Goal: Information Seeking & Learning: Learn about a topic

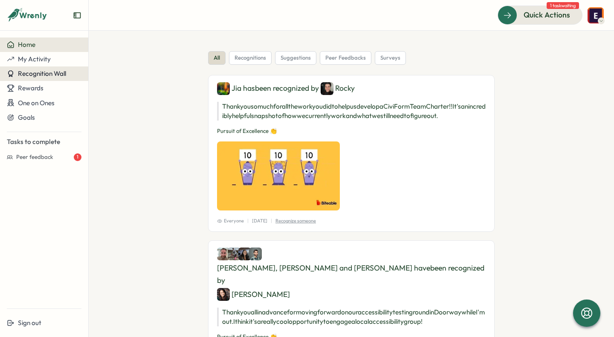
click at [42, 72] on span "Recognition Wall" at bounding box center [42, 73] width 48 height 8
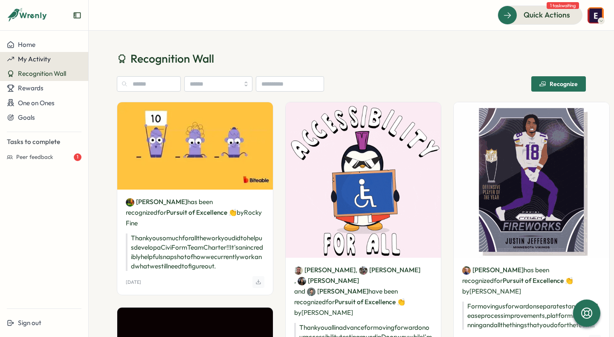
click at [47, 57] on span "My Activity" at bounding box center [34, 59] width 33 height 8
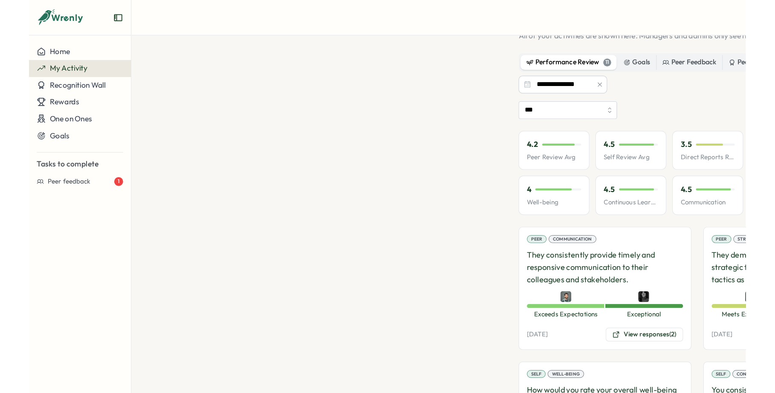
scroll to position [41, 0]
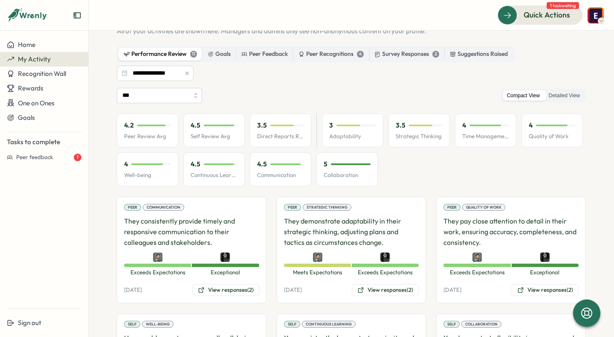
click at [597, 223] on section "**********" at bounding box center [351, 184] width 525 height 306
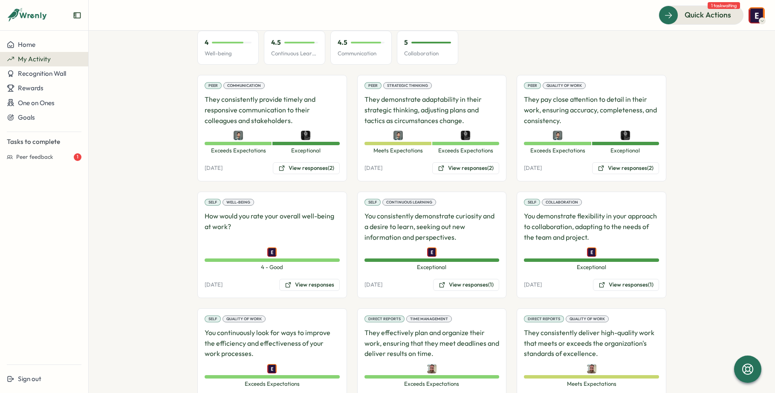
scroll to position [167, 0]
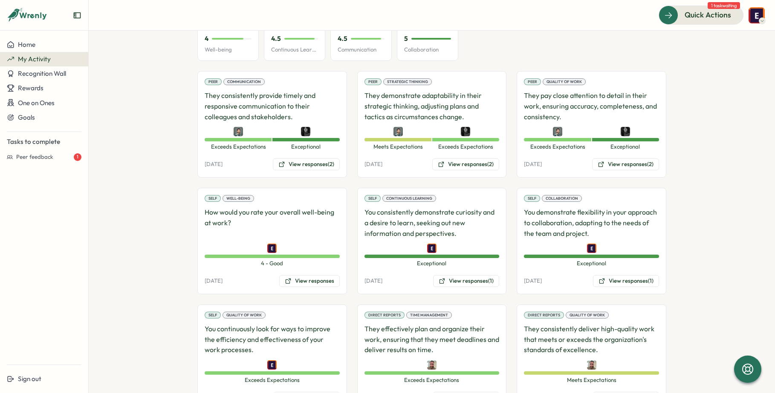
click at [310, 232] on p "How would you rate your overall well-being at work?" at bounding box center [272, 223] width 135 height 32
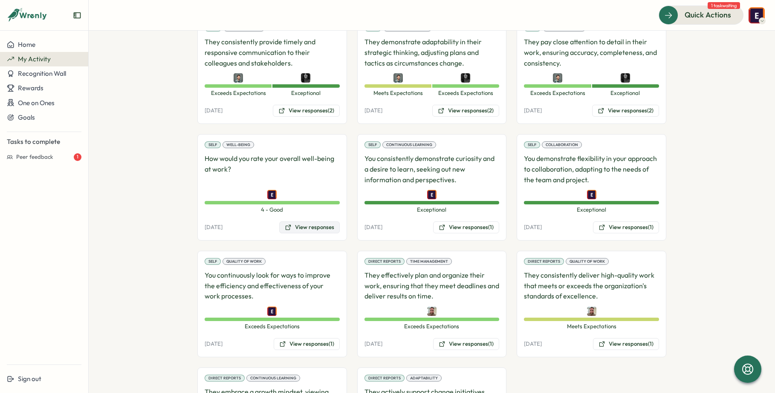
click at [313, 232] on button "View responses" at bounding box center [309, 228] width 60 height 12
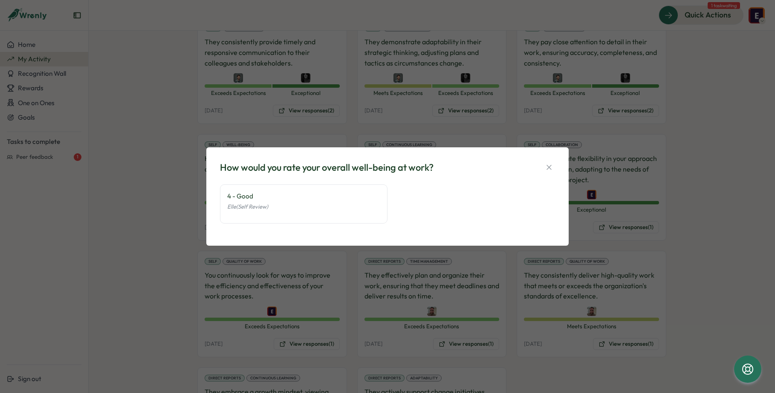
click at [186, 269] on div "How would you rate your overall well-being at work? 4 - Good Elle (Self Review)" at bounding box center [387, 196] width 775 height 393
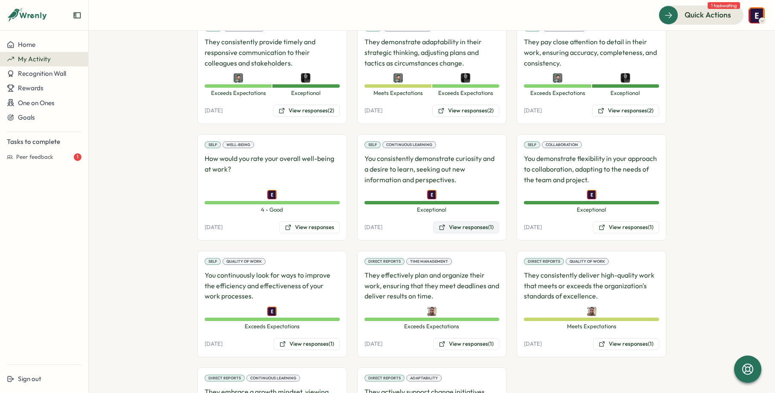
click at [465, 228] on button "View responses (1)" at bounding box center [466, 228] width 66 height 12
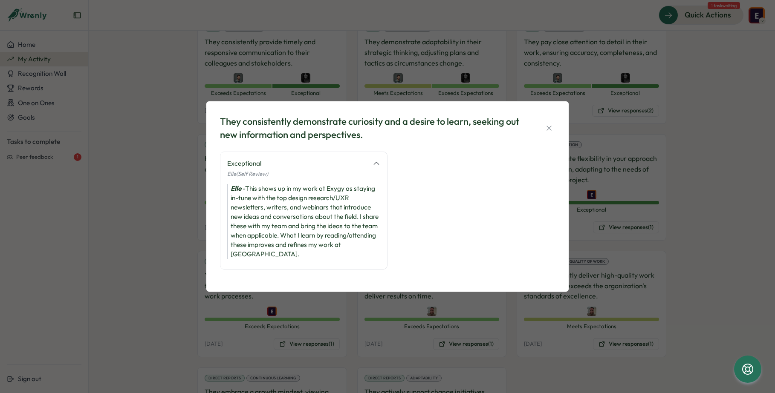
click at [190, 270] on div "They consistently demonstrate curiosity and a desire to learn, seeking out new …" at bounding box center [387, 196] width 775 height 393
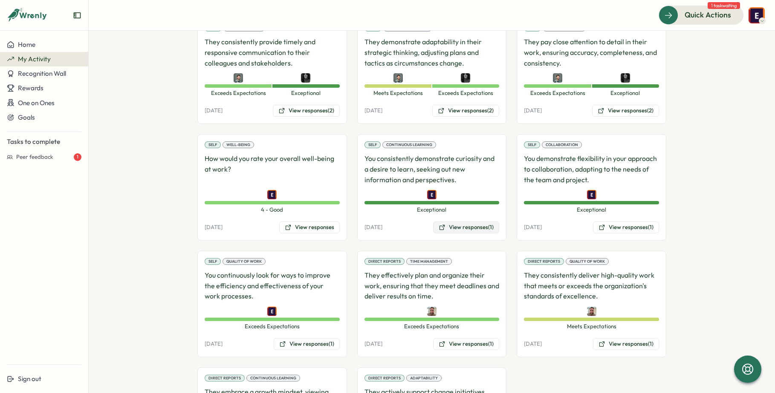
click at [452, 231] on button "View responses (1)" at bounding box center [466, 228] width 66 height 12
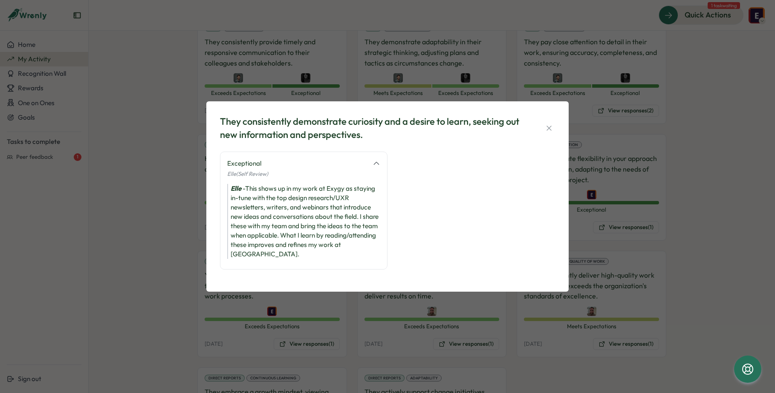
click at [613, 227] on div "They consistently demonstrate curiosity and a desire to learn, seeking out new …" at bounding box center [387, 196] width 775 height 393
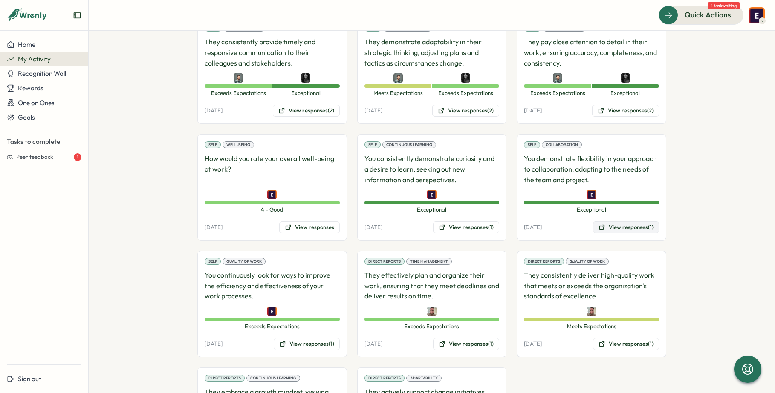
click at [613, 228] on button "View responses (1)" at bounding box center [626, 228] width 66 height 12
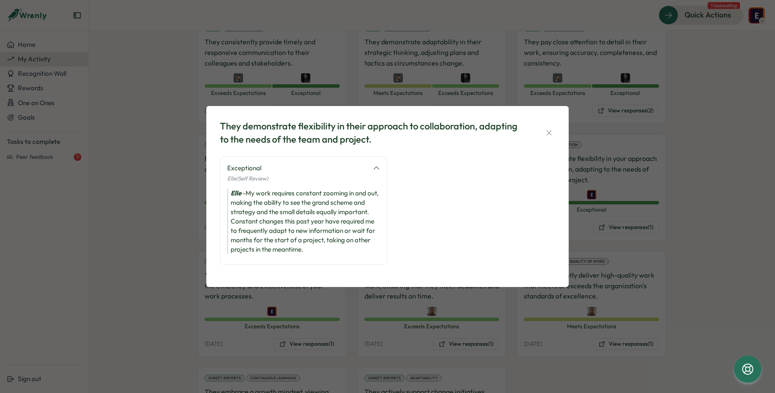
click at [141, 241] on div "They demonstrate flexibility in their approach to collaboration, adapting to th…" at bounding box center [387, 196] width 775 height 393
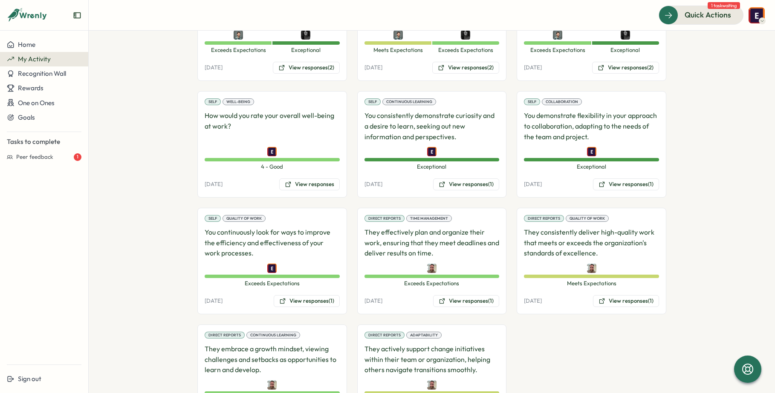
scroll to position [265, 0]
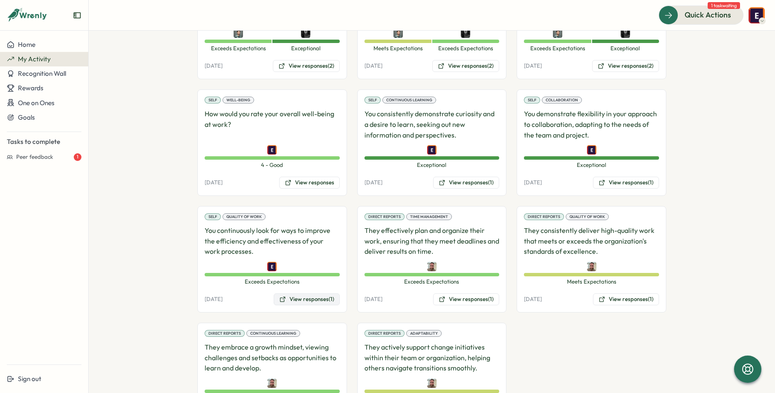
click at [300, 302] on button "View responses (1)" at bounding box center [307, 300] width 66 height 12
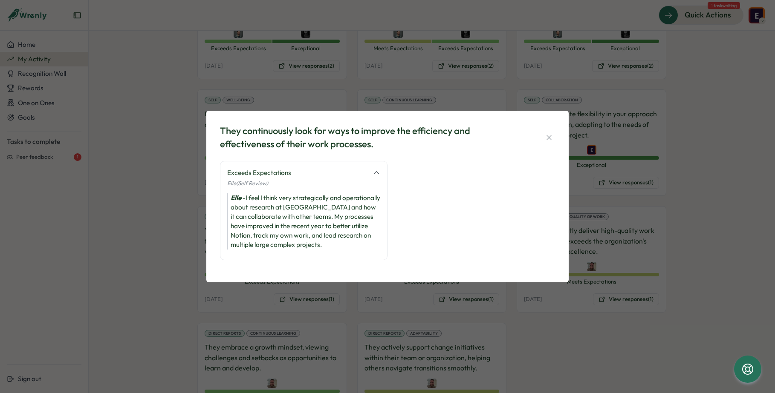
click at [96, 187] on div "They continuously look for ways to improve the efficiency and effectiveness of …" at bounding box center [387, 196] width 775 height 393
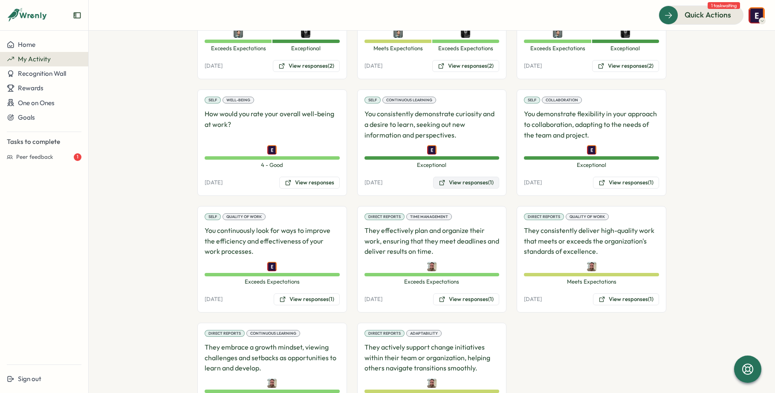
click at [451, 186] on button "View responses (1)" at bounding box center [466, 183] width 66 height 12
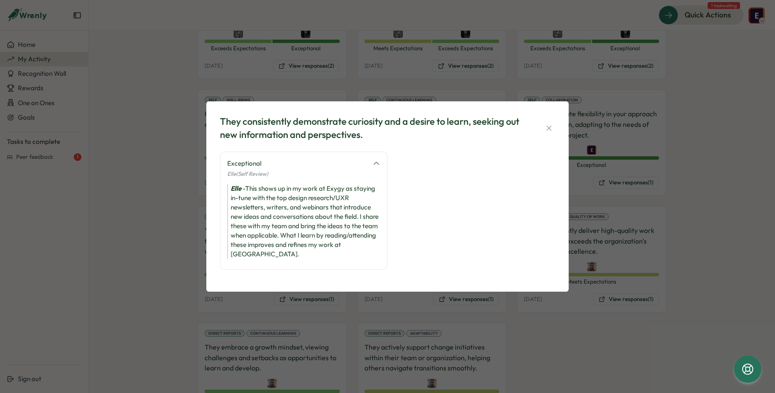
click at [613, 220] on div "They consistently demonstrate curiosity and a desire to learn, seeking out new …" at bounding box center [387, 196] width 775 height 393
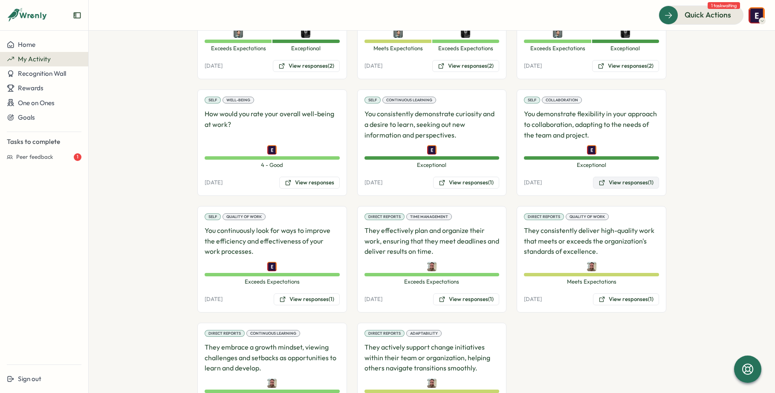
click at [598, 184] on icon at bounding box center [601, 182] width 7 height 7
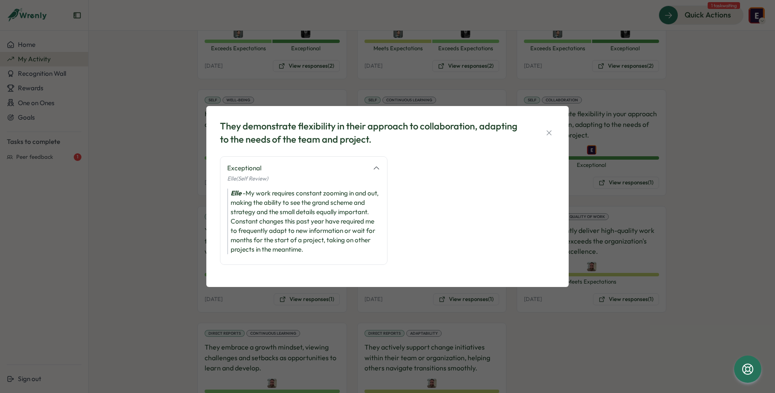
click at [148, 252] on div "They demonstrate flexibility in their approach to collaboration, adapting to th…" at bounding box center [387, 196] width 775 height 393
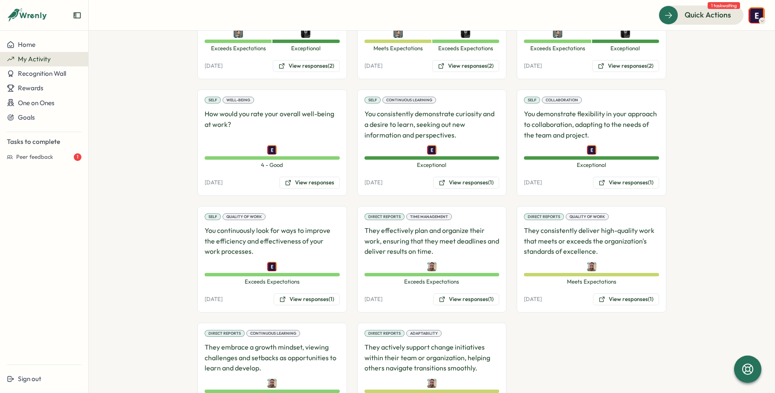
click at [268, 238] on p "You continuously look for ways to improve the efficiency and effectiveness of y…" at bounding box center [272, 241] width 135 height 32
click at [312, 302] on button "View responses (1)" at bounding box center [307, 300] width 66 height 12
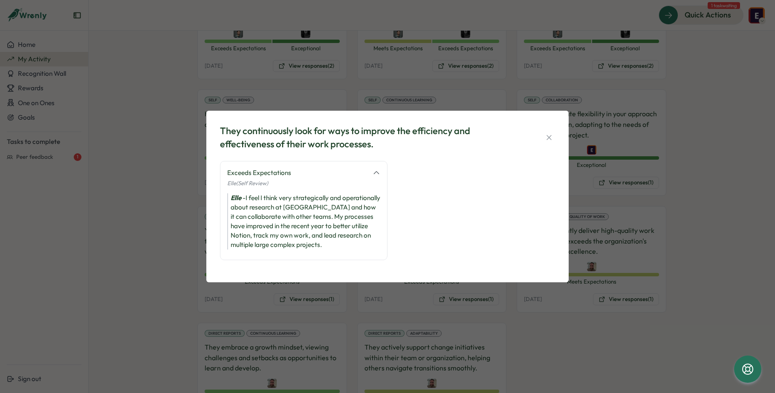
click at [183, 244] on div "They continuously look for ways to improve the efficiency and effectiveness of …" at bounding box center [387, 196] width 775 height 393
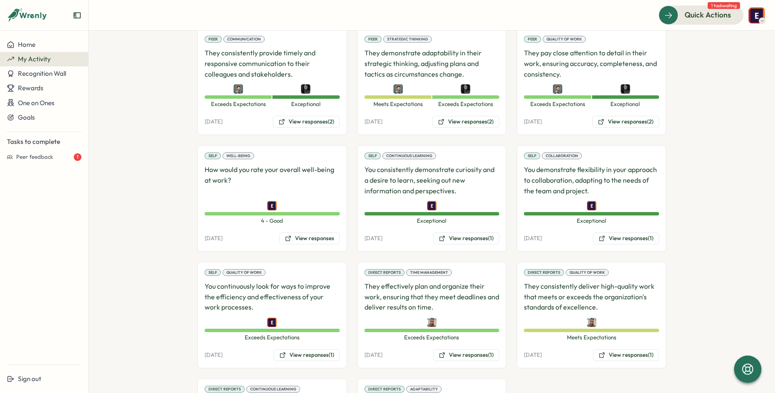
scroll to position [211, 0]
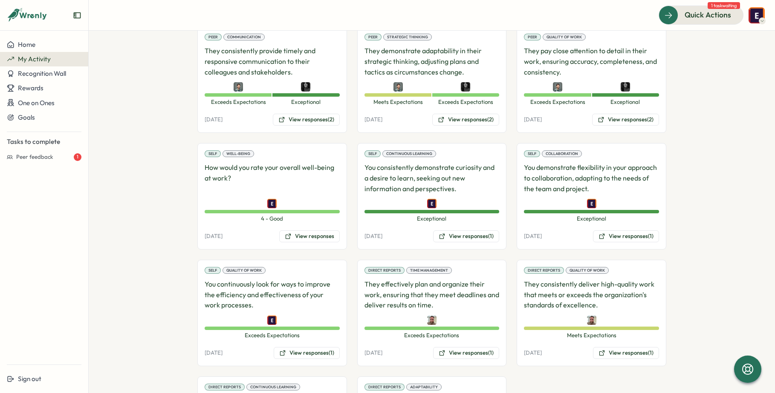
click at [271, 206] on img at bounding box center [271, 203] width 9 height 9
click at [302, 239] on button "View responses" at bounding box center [309, 236] width 60 height 12
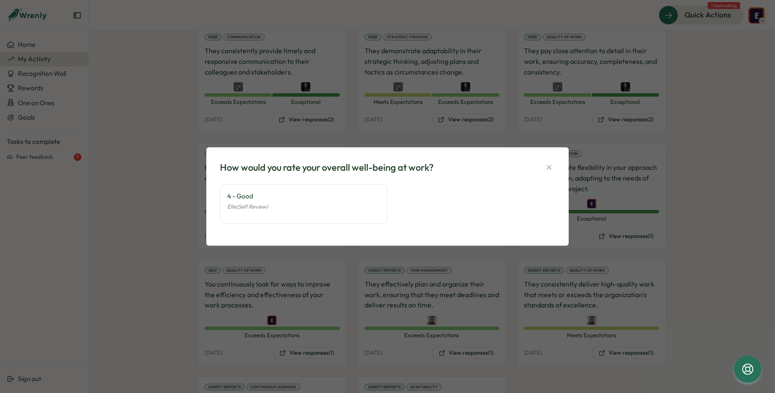
click at [180, 207] on div "How would you rate your overall well-being at work? 4 - Good Elle (Self Review)" at bounding box center [387, 196] width 775 height 393
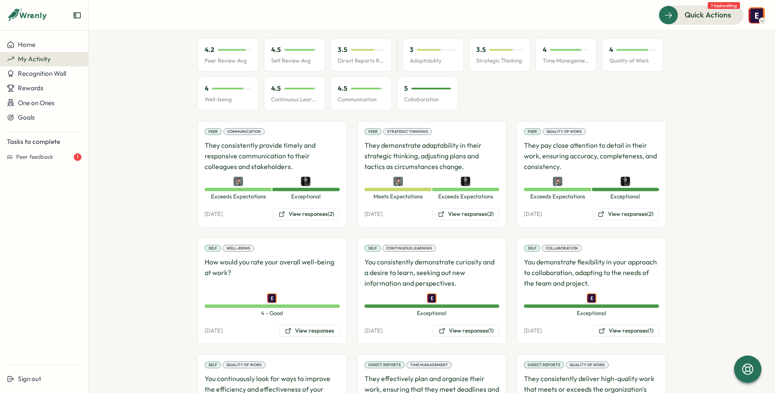
scroll to position [113, 0]
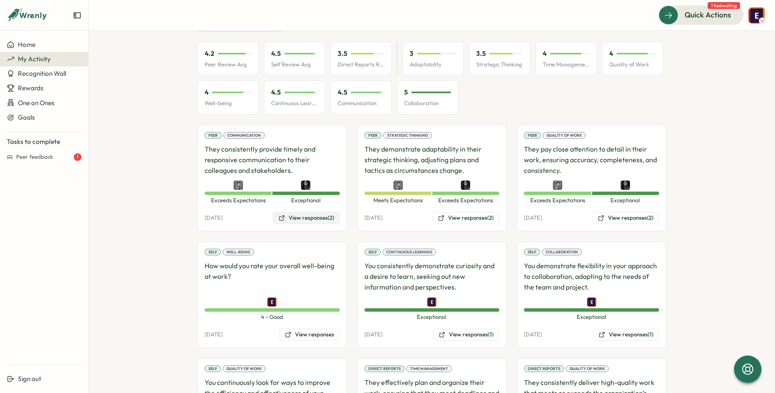
click at [326, 222] on button "View responses (2)" at bounding box center [306, 218] width 67 height 12
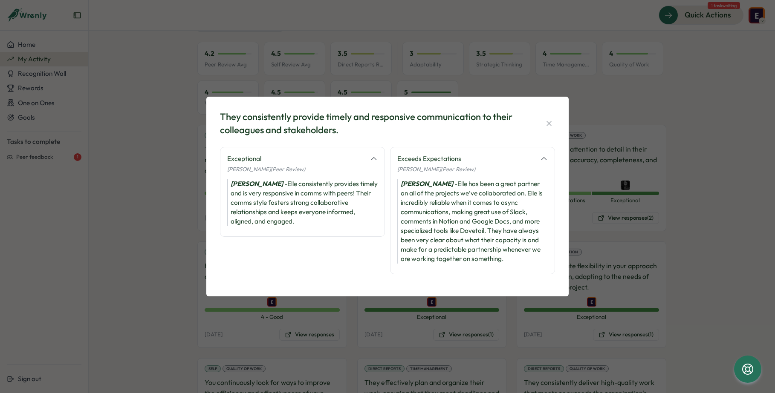
click at [207, 187] on div "They consistently provide timely and responsive communication to their colleagu…" at bounding box center [387, 196] width 362 height 199
click at [193, 188] on div "They consistently provide timely and responsive communication to their colleagu…" at bounding box center [387, 196] width 775 height 393
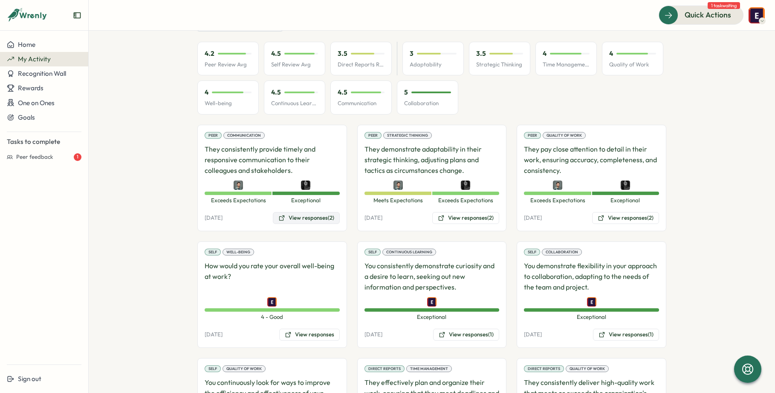
click at [294, 220] on button "View responses (2)" at bounding box center [306, 218] width 67 height 12
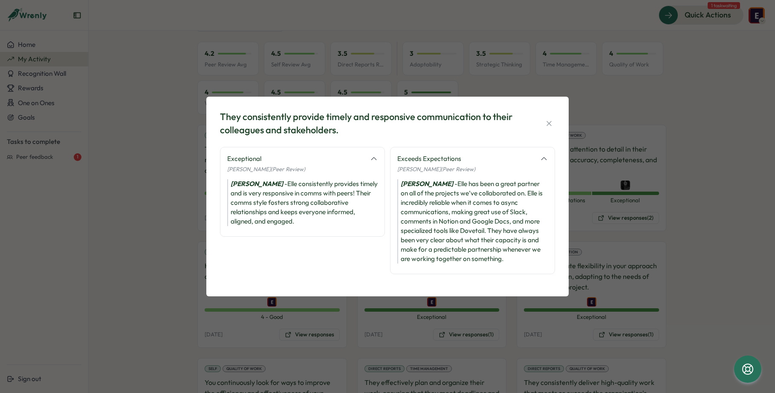
click at [613, 204] on div "They consistently provide timely and responsive communication to their colleagu…" at bounding box center [387, 196] width 775 height 393
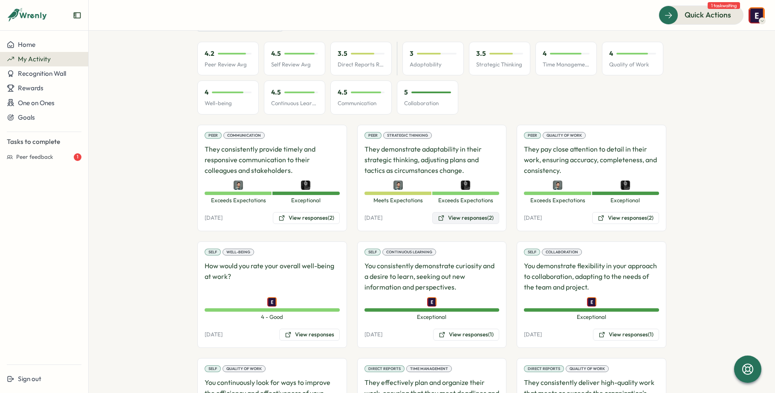
click at [461, 217] on button "View responses (2)" at bounding box center [465, 218] width 67 height 12
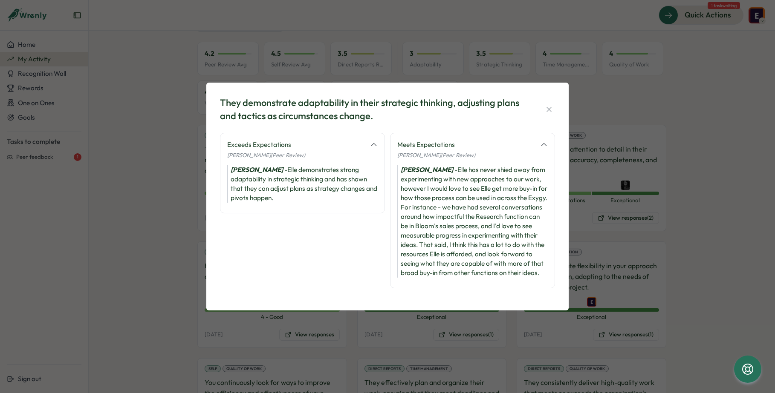
click at [340, 188] on div "[PERSON_NAME] - Elle demonstrates strong adaptability in strategic thinking and…" at bounding box center [302, 183] width 150 height 37
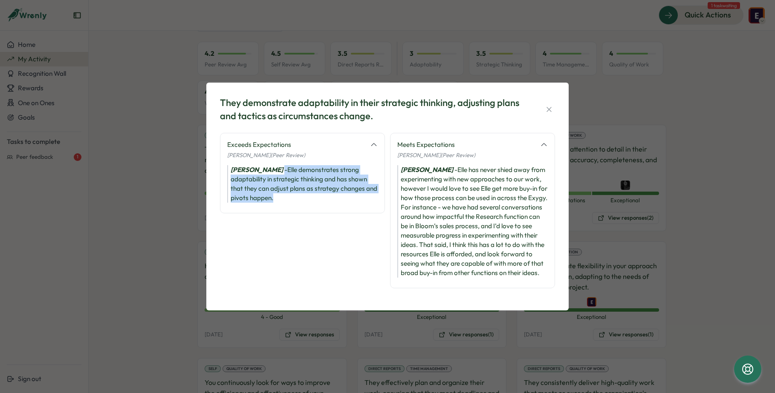
drag, startPoint x: 284, startPoint y: 195, endPoint x: 281, endPoint y: 164, distance: 30.4
click at [281, 165] on div "[PERSON_NAME] - Elle demonstrates strong adaptability in strategic thinking and…" at bounding box center [302, 183] width 150 height 37
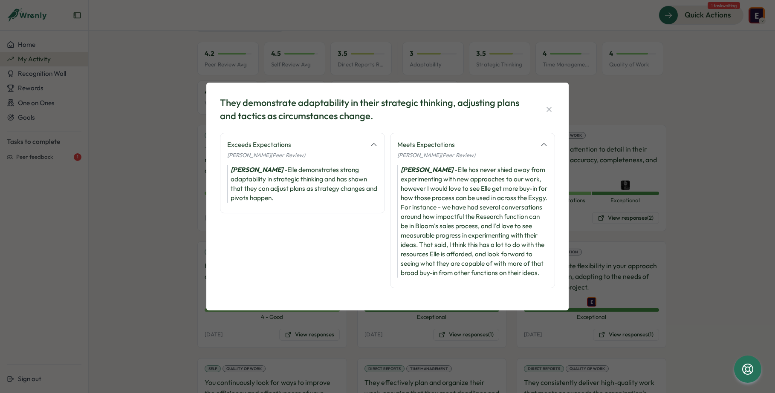
click at [312, 235] on div "Exceeds Expectations [PERSON_NAME] (Peer Review) [PERSON_NAME] - Elle demonstra…" at bounding box center [302, 215] width 165 height 164
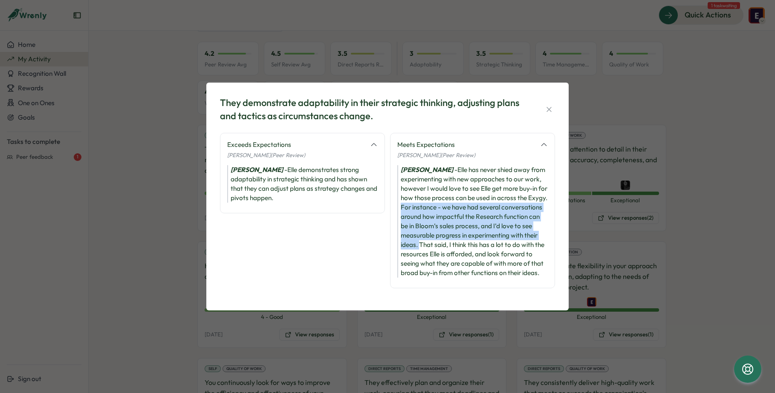
drag, startPoint x: 421, startPoint y: 198, endPoint x: 448, endPoint y: 243, distance: 52.8
click at [448, 243] on div "[PERSON_NAME] has never shied away from experimenting with new approaches to ou…" at bounding box center [472, 221] width 150 height 112
copy div "For instance - we have had several conversations around how impactful the Resea…"
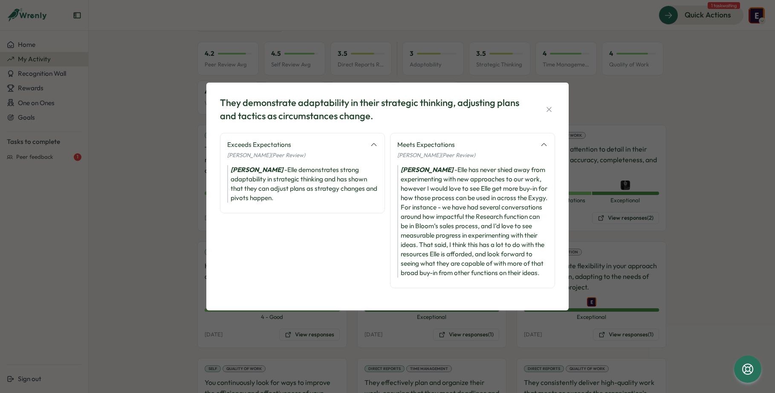
click at [613, 260] on div "They demonstrate adaptability in their strategic thinking, adjusting plans and …" at bounding box center [387, 196] width 775 height 393
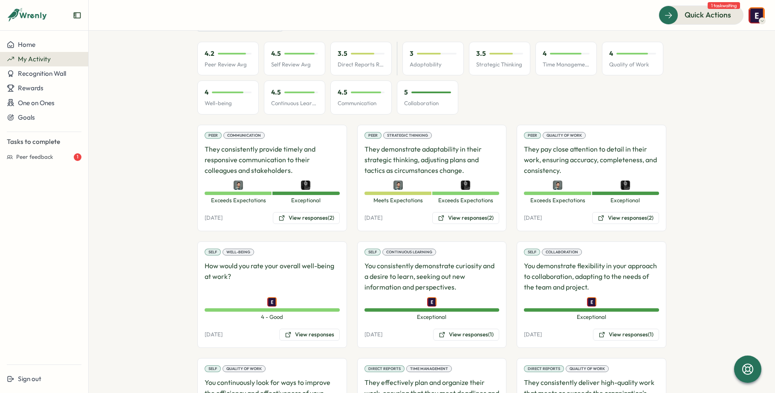
click at [613, 225] on div "Peer Quality of Work They pay close attention to detail in their work, ensuring…" at bounding box center [591, 178] width 150 height 107
click at [613, 223] on button "View responses (2)" at bounding box center [625, 218] width 67 height 12
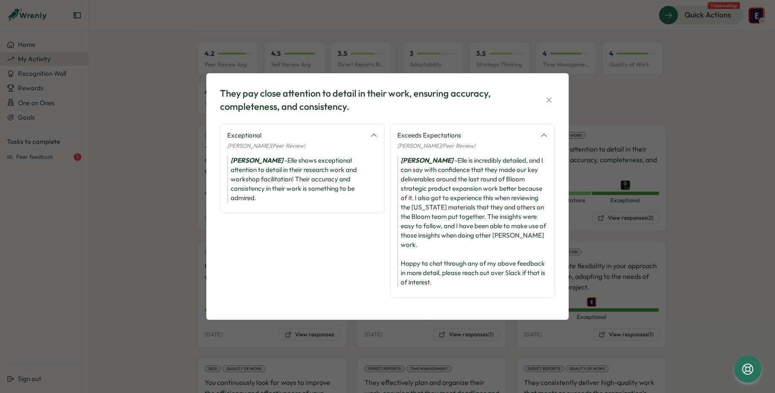
drag, startPoint x: 328, startPoint y: 194, endPoint x: 231, endPoint y: 196, distance: 97.2
click at [231, 196] on div "[PERSON_NAME] - Elle shows exceptional attention to detail in their research wo…" at bounding box center [302, 179] width 150 height 47
click at [306, 195] on div "[PERSON_NAME] - Elle shows exceptional attention to detail in their research wo…" at bounding box center [302, 179] width 150 height 47
drag, startPoint x: 329, startPoint y: 193, endPoint x: 276, endPoint y: 196, distance: 53.8
click at [276, 196] on div "[PERSON_NAME] - Elle shows exceptional attention to detail in their research wo…" at bounding box center [302, 179] width 150 height 47
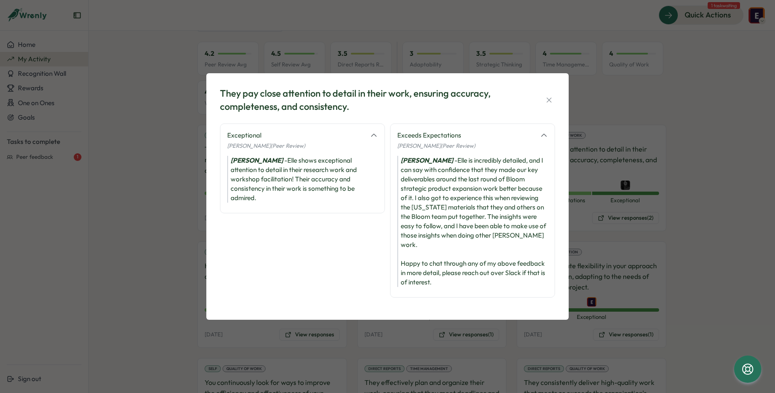
click at [444, 196] on div "[PERSON_NAME] - Elle is incredibly detailed, and I can say with confidence that…" at bounding box center [472, 221] width 150 height 131
click at [613, 160] on div "They pay close attention to detail in their work, ensuring accuracy, completene…" at bounding box center [387, 196] width 775 height 393
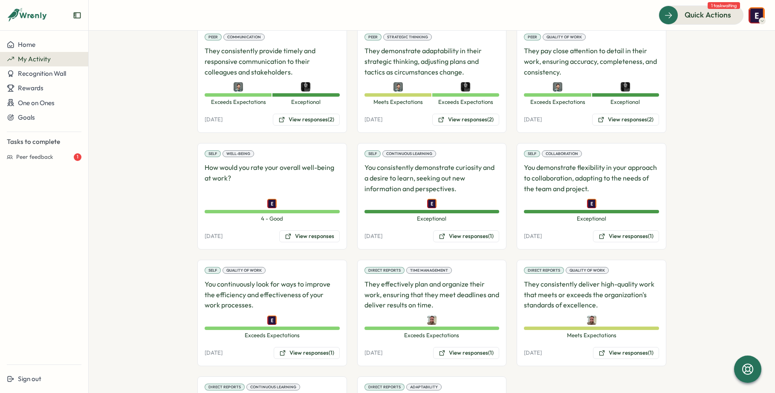
scroll to position [319, 0]
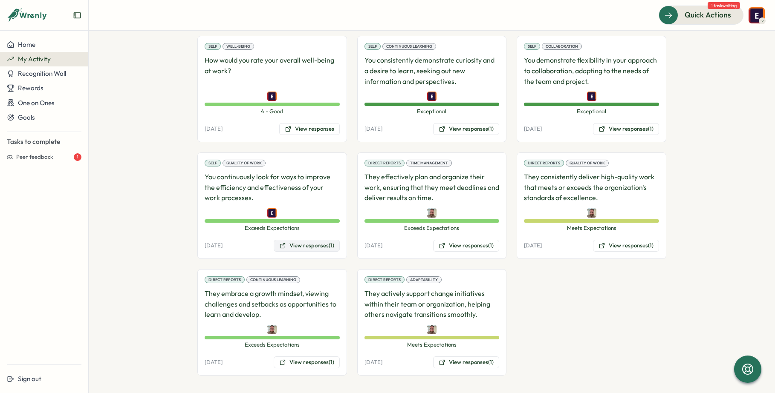
click at [309, 249] on button "View responses (1)" at bounding box center [307, 246] width 66 height 12
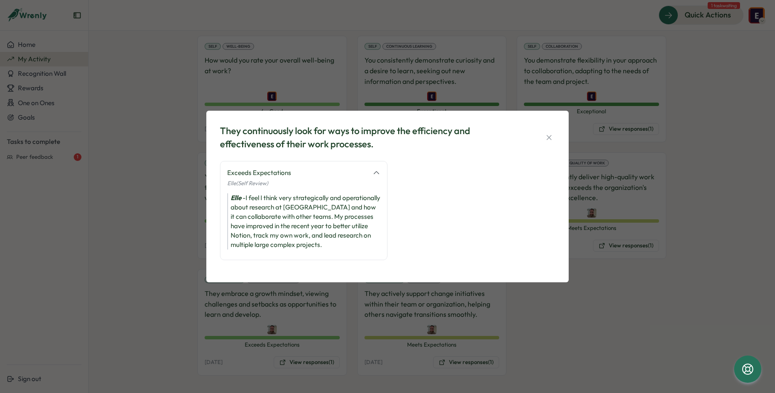
drag, startPoint x: 179, startPoint y: 251, endPoint x: 199, endPoint y: 251, distance: 20.5
click at [181, 251] on div "They continuously look for ways to improve the efficiency and effectiveness of …" at bounding box center [387, 196] width 775 height 393
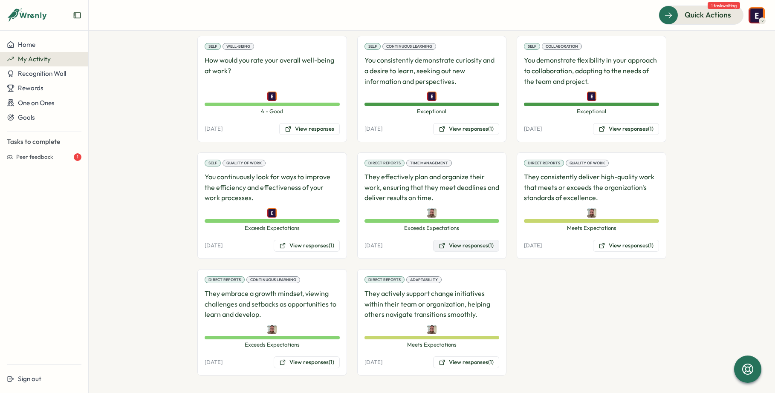
click at [469, 244] on button "View responses (1)" at bounding box center [466, 246] width 66 height 12
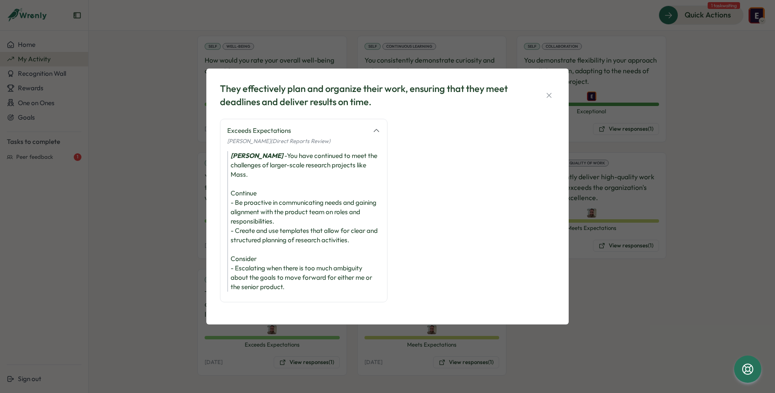
click at [140, 224] on div "They effectively plan and organize their work, ensuring that they meet deadline…" at bounding box center [387, 196] width 775 height 393
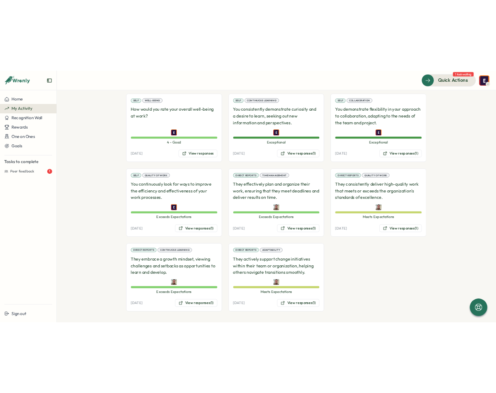
scroll to position [322, 0]
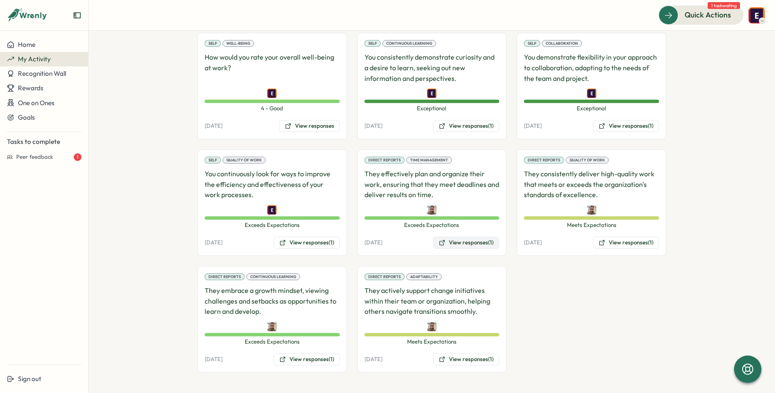
click at [464, 245] on button "View responses (1)" at bounding box center [466, 243] width 66 height 12
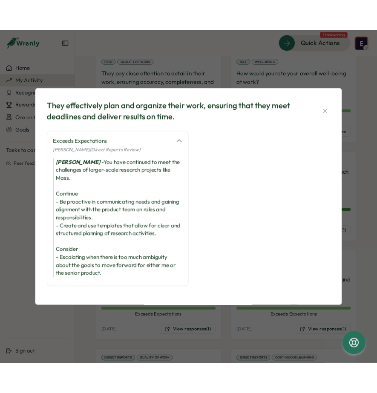
scroll to position [415, 0]
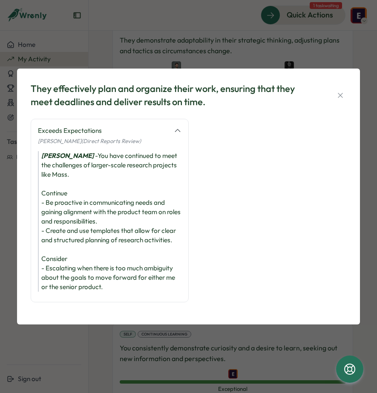
click at [101, 337] on div "They effectively plan and organize their work, ensuring that they meet deadline…" at bounding box center [188, 196] width 377 height 393
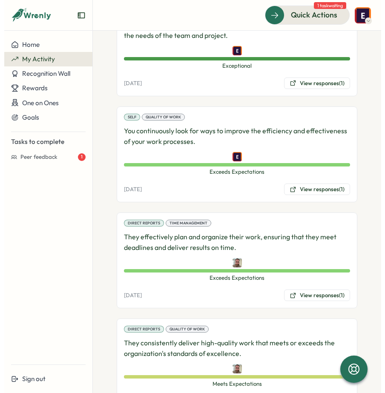
scroll to position [952, 0]
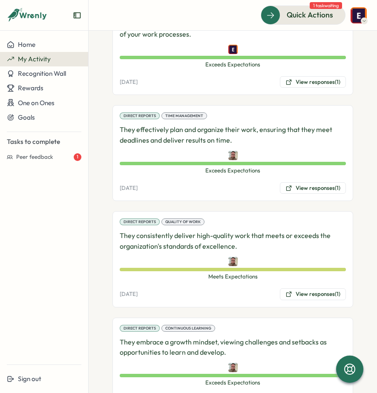
click at [22, 310] on div "Home My Activity Recognition Wall Rewards One on Ones Goals Tasks to complete P…" at bounding box center [44, 197] width 88 height 320
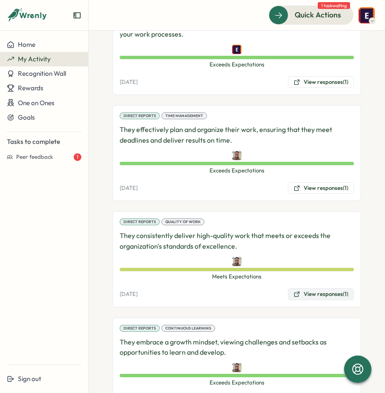
click at [315, 300] on button "View responses (1)" at bounding box center [321, 294] width 66 height 12
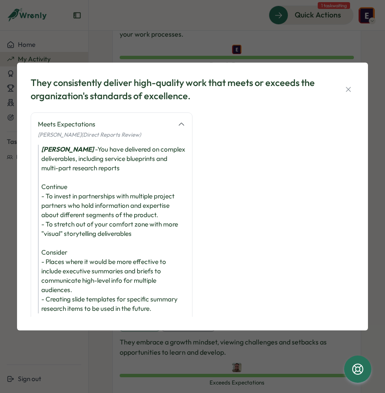
scroll to position [16, 0]
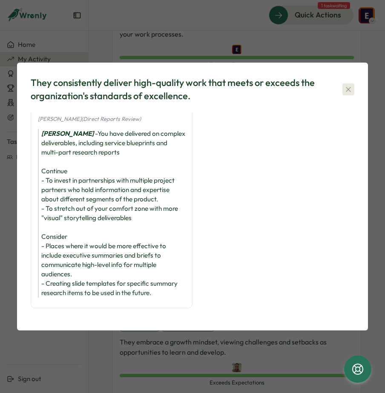
click at [350, 92] on icon "button" at bounding box center [348, 89] width 9 height 9
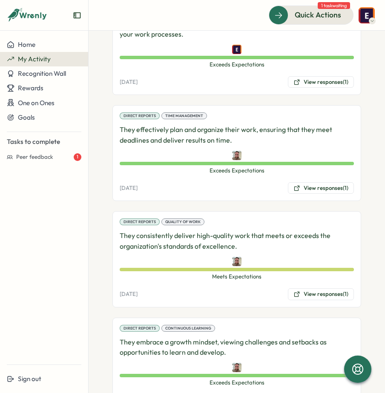
scroll to position [1051, 0]
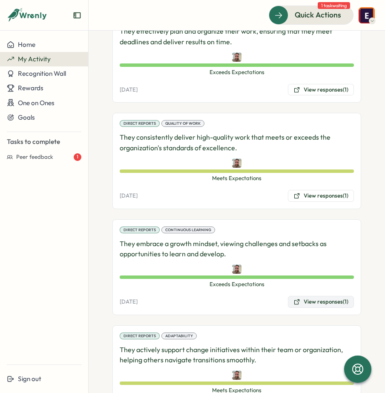
click at [334, 308] on button "View responses (1)" at bounding box center [321, 302] width 66 height 12
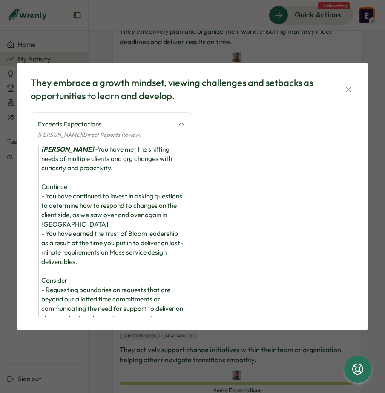
scroll to position [54, 0]
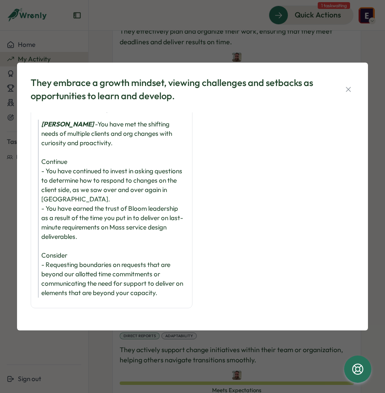
click at [105, 337] on div "They embrace a growth mindset, viewing challenges and setbacks as opportunities…" at bounding box center [192, 196] width 385 height 393
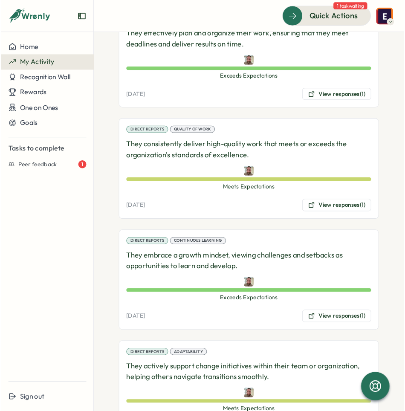
scroll to position [1106, 0]
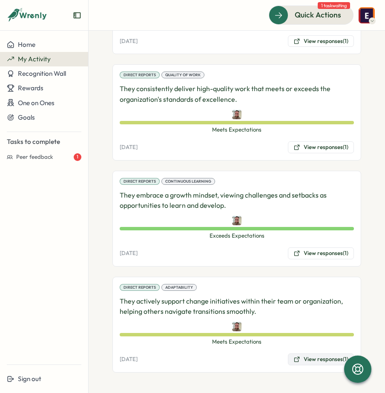
click at [312, 337] on button "View responses (1)" at bounding box center [321, 360] width 66 height 12
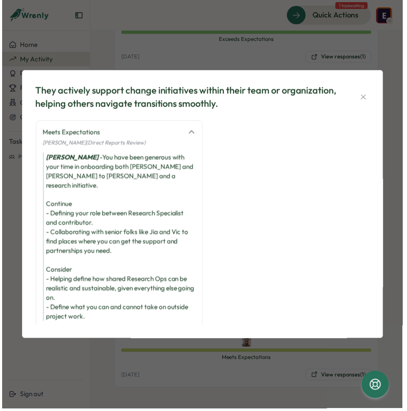
scroll to position [1049, 0]
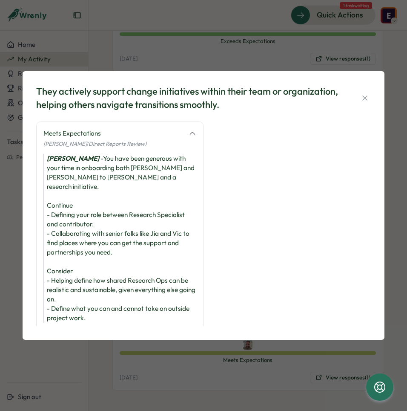
click at [118, 286] on div "[PERSON_NAME] - You have been generous with your time in onboarding both [PERSO…" at bounding box center [119, 238] width 153 height 169
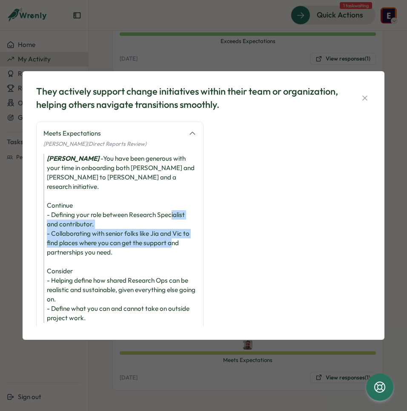
drag, startPoint x: 124, startPoint y: 246, endPoint x: 46, endPoint y: 218, distance: 82.3
click at [47, 226] on div "[PERSON_NAME] - You have been generous with your time in onboarding both [PERSO…" at bounding box center [119, 238] width 153 height 169
copy div "- Collaborating with senior folks like Jia and Vic to find places where you can…"
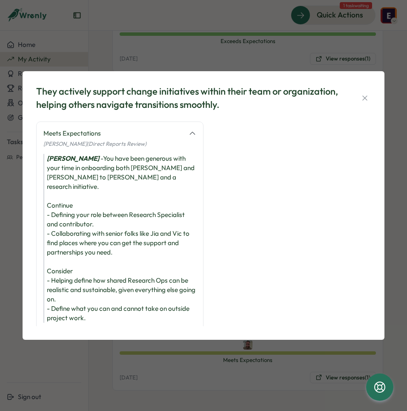
click at [93, 337] on div "They actively support change initiatives within their team or organization, hel…" at bounding box center [203, 205] width 407 height 411
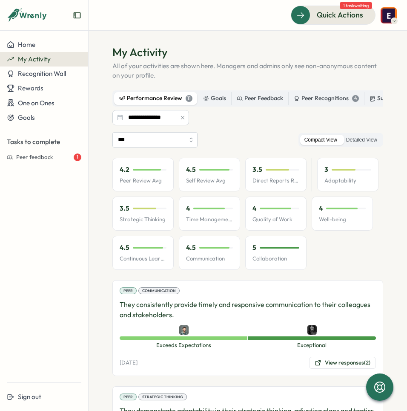
scroll to position [0, 0]
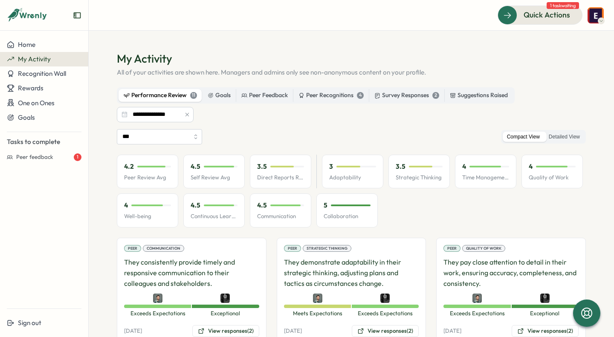
scroll to position [125, 0]
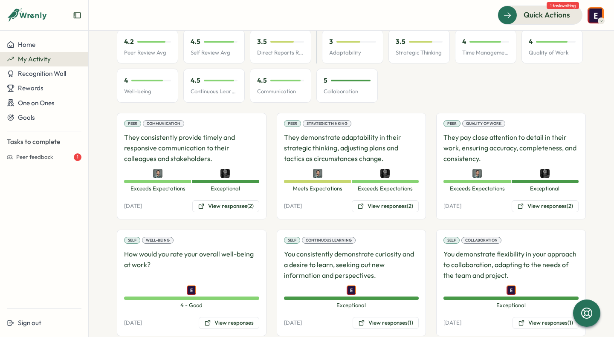
click at [76, 253] on div "Home My Activity Recognition Wall Rewards One on Ones Goals Tasks to complete P…" at bounding box center [44, 169] width 88 height 264
